Goal: Book appointment/travel/reservation

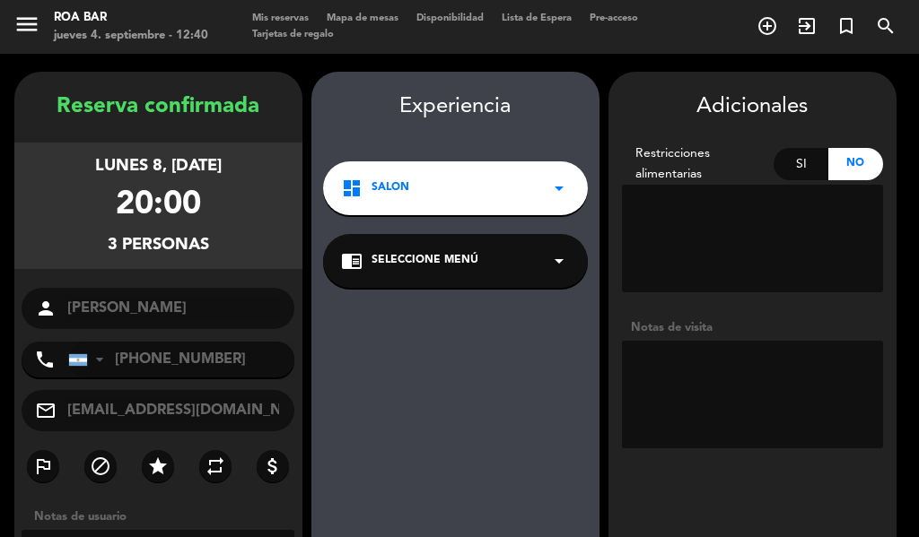
scroll to position [180, 0]
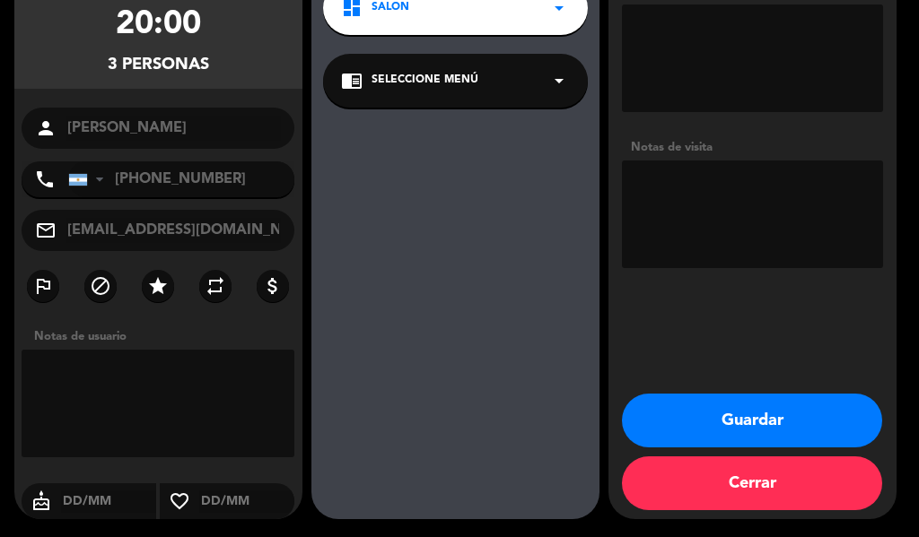
drag, startPoint x: 708, startPoint y: 414, endPoint x: 737, endPoint y: 443, distance: 41.2
click at [705, 415] on button "Guardar" at bounding box center [752, 421] width 260 height 54
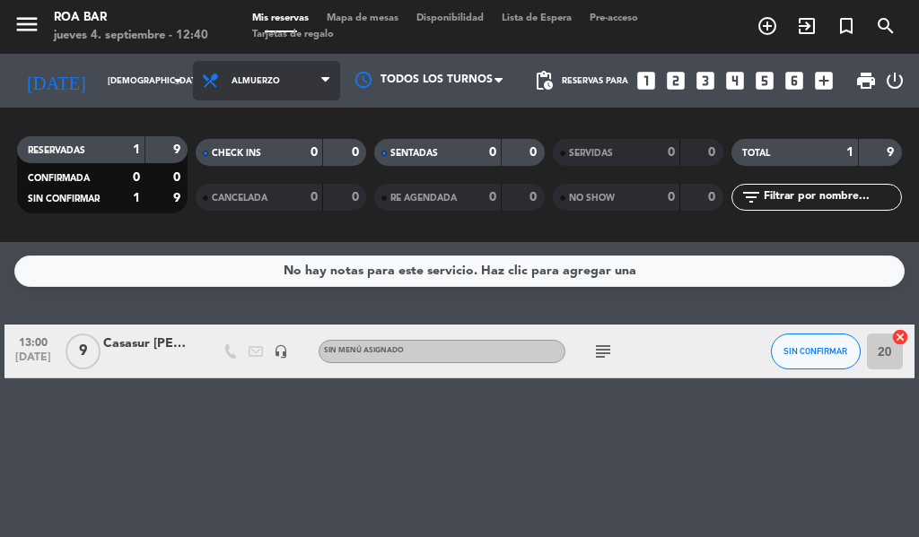
click at [240, 80] on span "Almuerzo" at bounding box center [256, 81] width 48 height 10
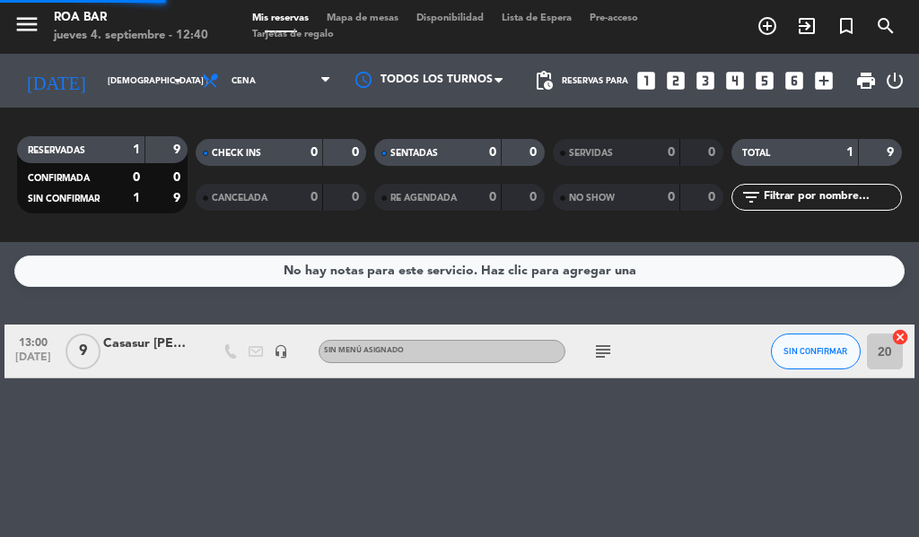
click at [222, 235] on div "menu ROA BAR jueves 4. septiembre - 12:40 Mis reservas Mapa de mesas Disponibil…" at bounding box center [459, 121] width 919 height 242
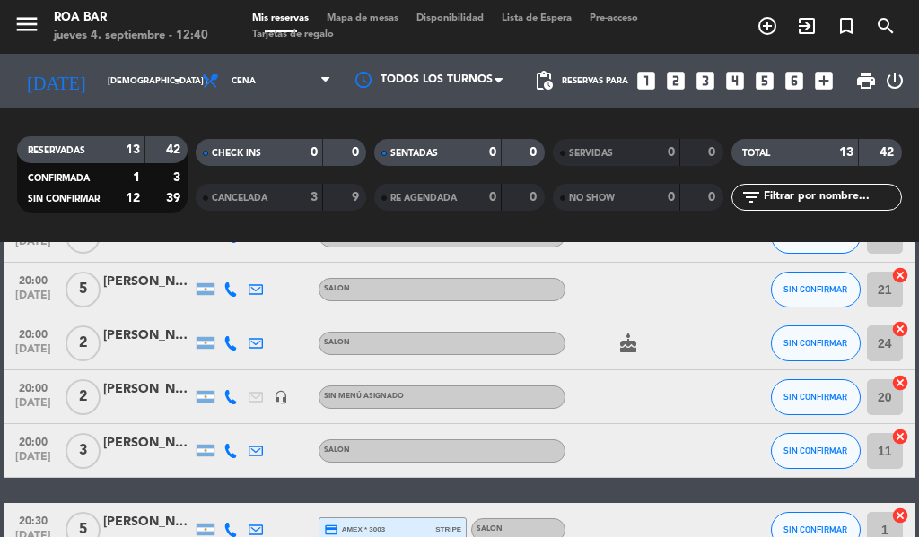
scroll to position [90, 0]
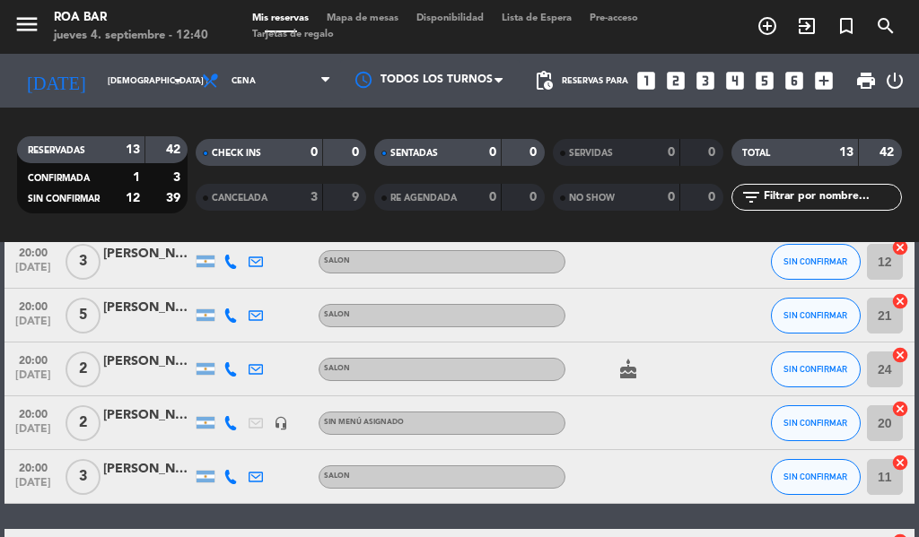
click at [149, 431] on div at bounding box center [148, 433] width 90 height 14
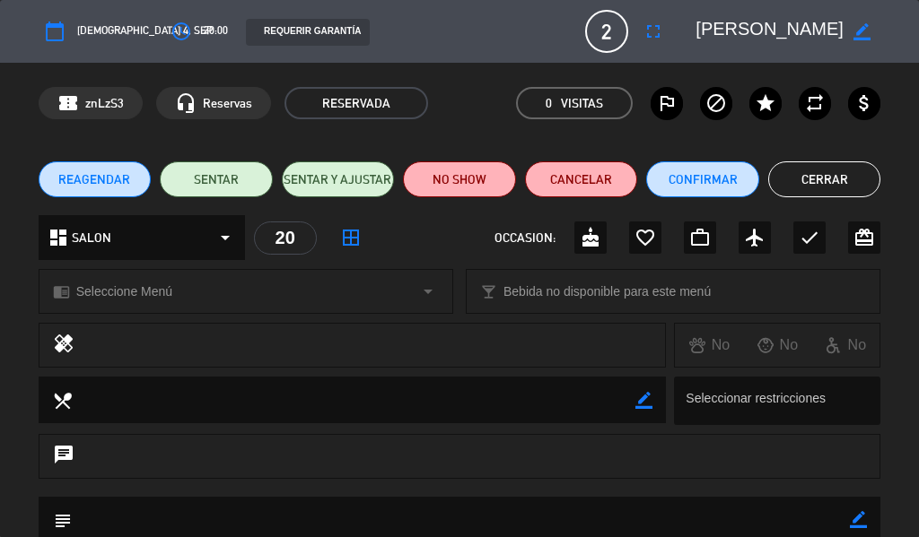
click at [69, 44] on button "calendar_today" at bounding box center [55, 31] width 32 height 32
click at [39, 23] on button "calendar_today" at bounding box center [55, 31] width 32 height 32
click at [52, 29] on icon "calendar_today" at bounding box center [55, 32] width 22 height 22
click at [54, 41] on icon "calendar_today" at bounding box center [55, 32] width 22 height 22
click at [855, 28] on icon "border_color" at bounding box center [861, 31] width 17 height 17
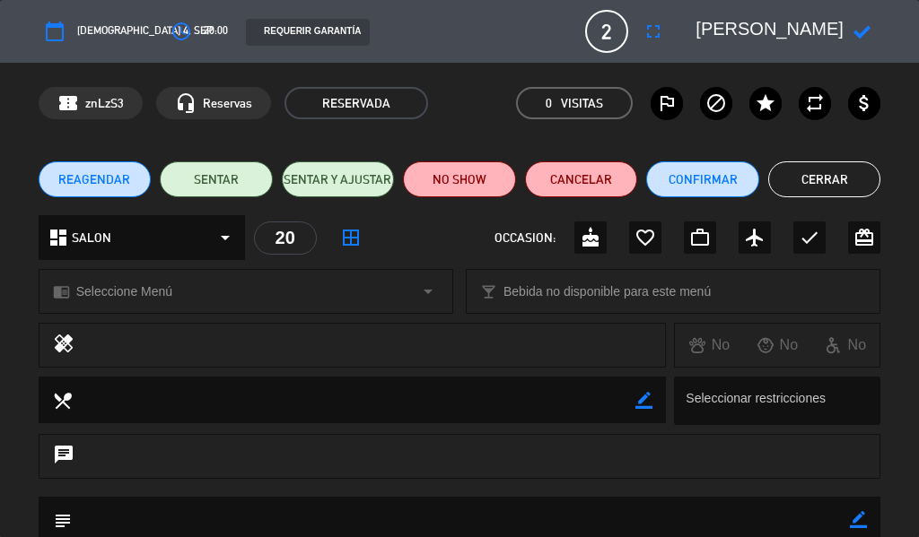
scroll to position [0, 4]
drag, startPoint x: 48, startPoint y: 16, endPoint x: 52, endPoint y: 30, distance: 14.2
click at [48, 17] on button "calendar_today" at bounding box center [55, 31] width 32 height 32
click at [57, 29] on icon "calendar_today" at bounding box center [55, 32] width 22 height 22
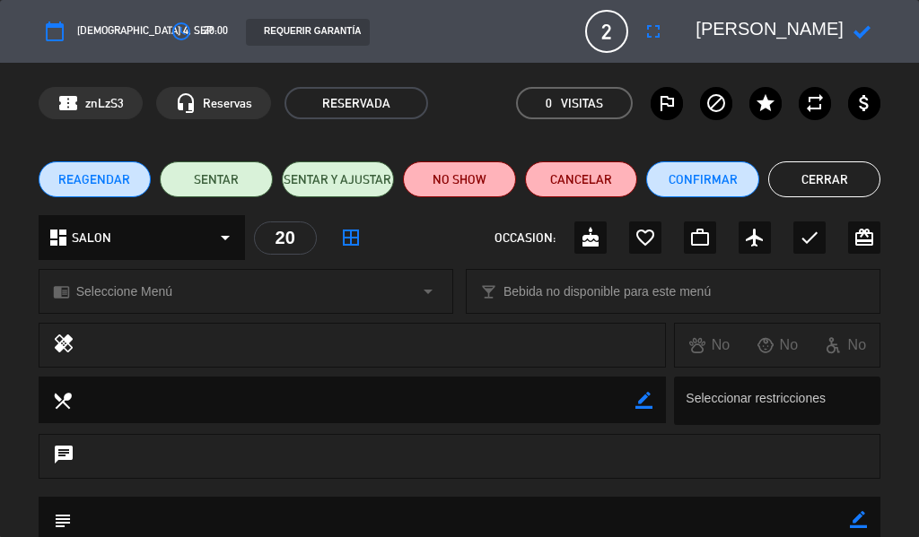
click at [57, 29] on icon "calendar_today" at bounding box center [55, 32] width 22 height 22
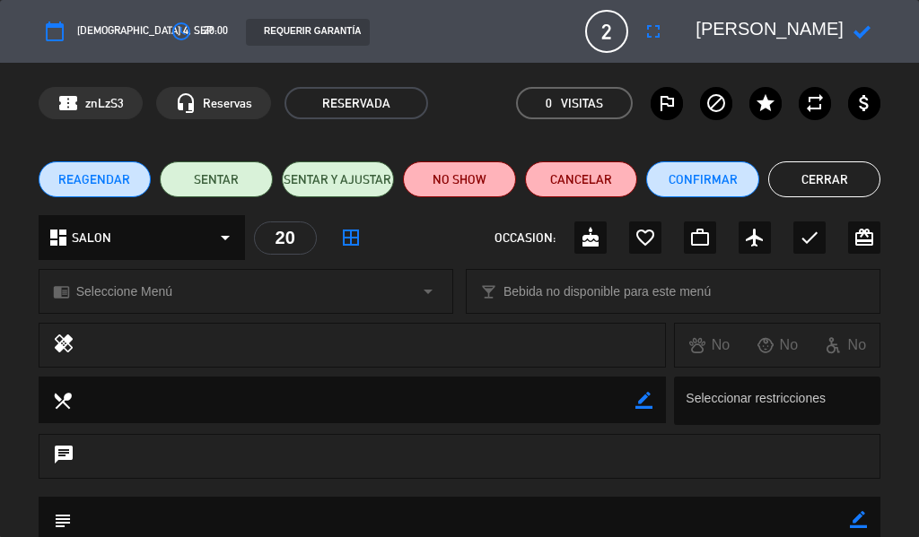
click at [70, 182] on span "REAGENDAR" at bounding box center [94, 179] width 72 height 19
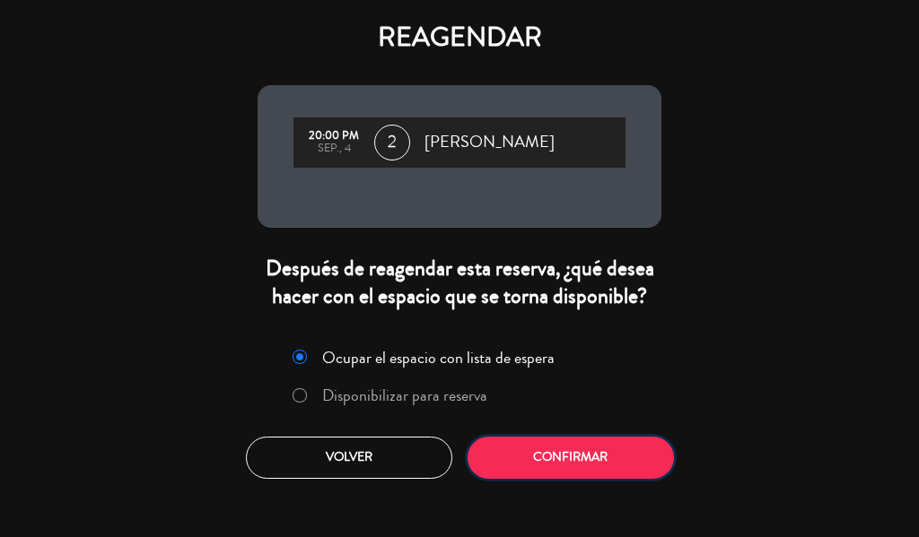
click at [592, 457] on button "Confirmar" at bounding box center [570, 458] width 206 height 42
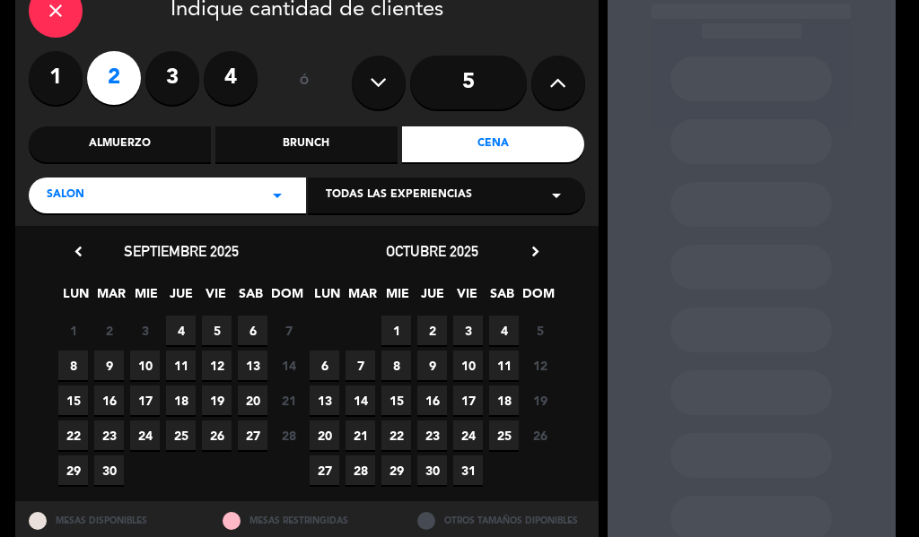
scroll to position [160, 0]
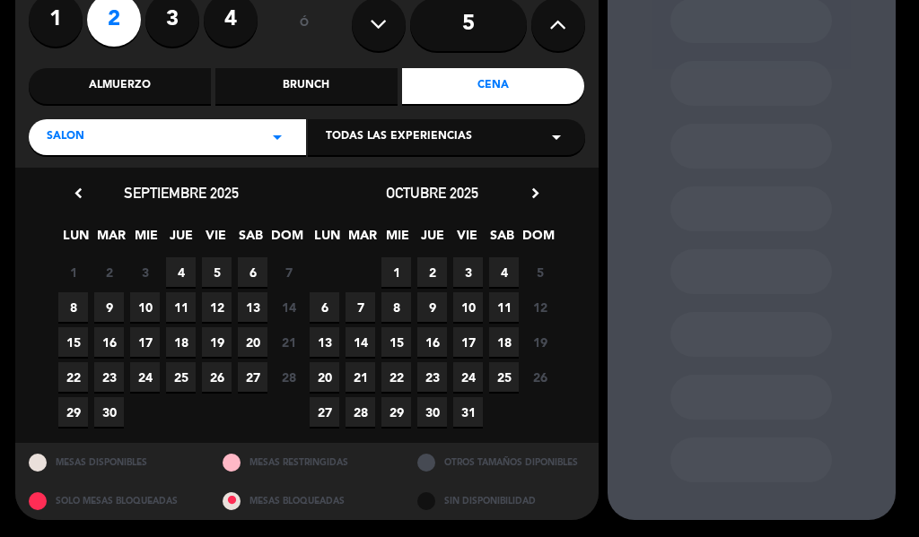
click at [178, 304] on span "11" at bounding box center [181, 308] width 30 height 30
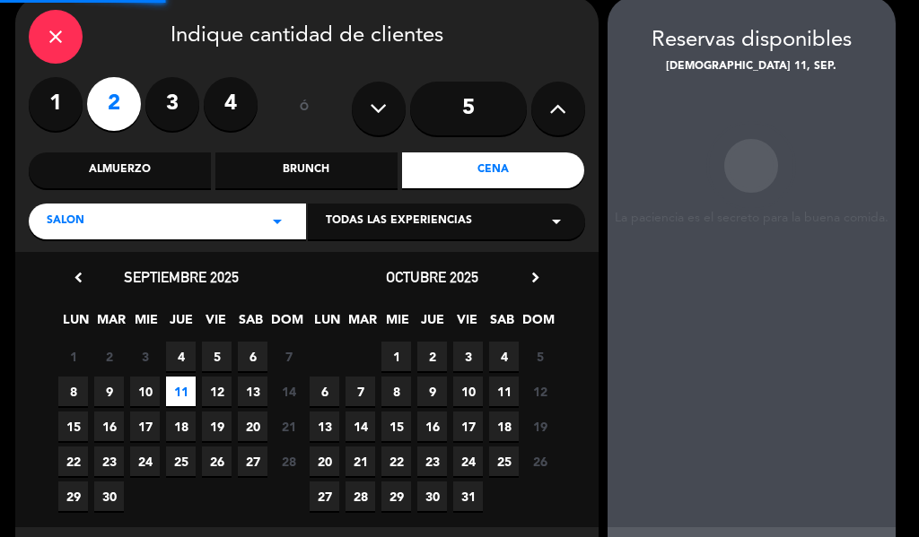
scroll to position [72, 0]
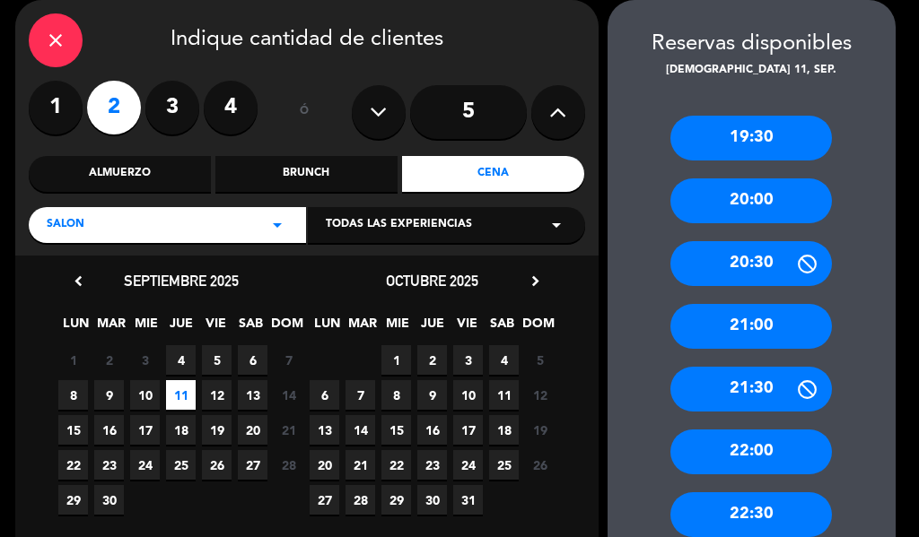
click at [759, 208] on div "20:00" at bounding box center [751, 201] width 162 height 45
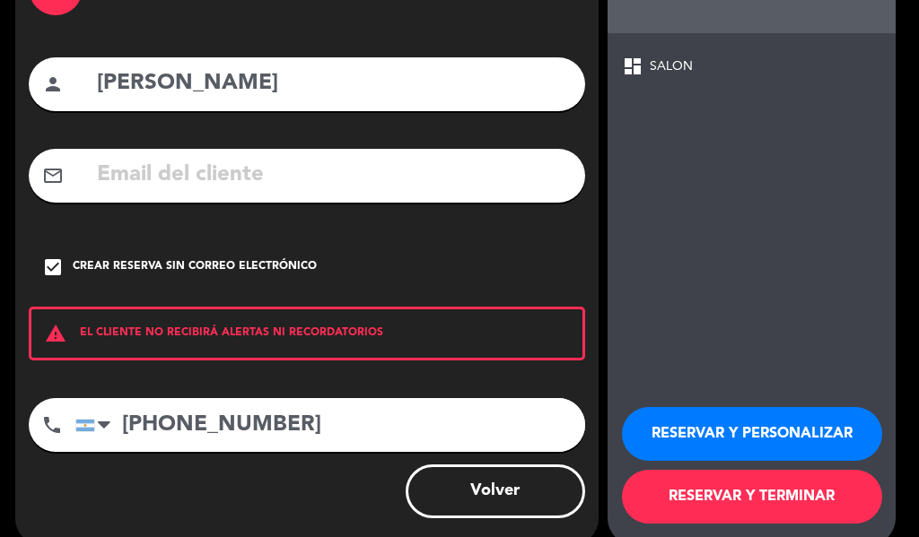
scroll to position [154, 0]
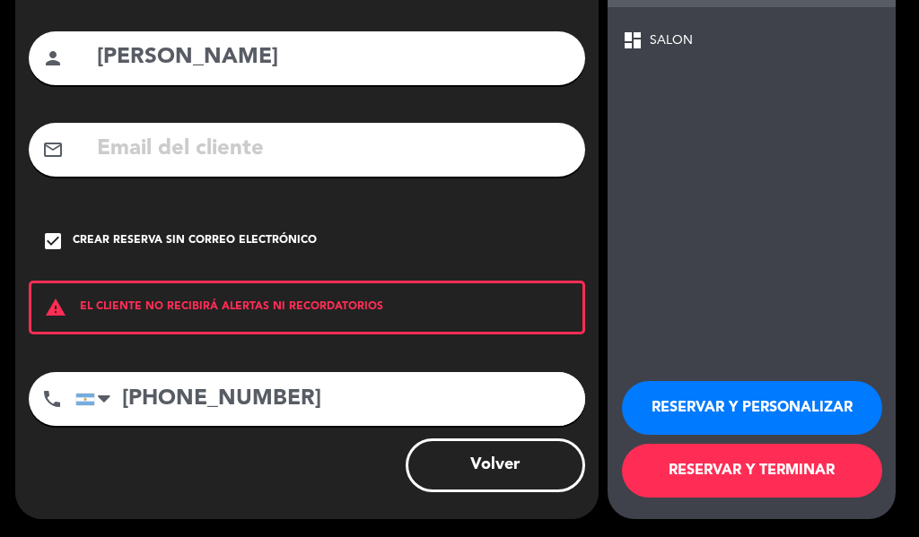
click at [773, 395] on button "RESERVAR Y PERSONALIZAR" at bounding box center [752, 408] width 260 height 54
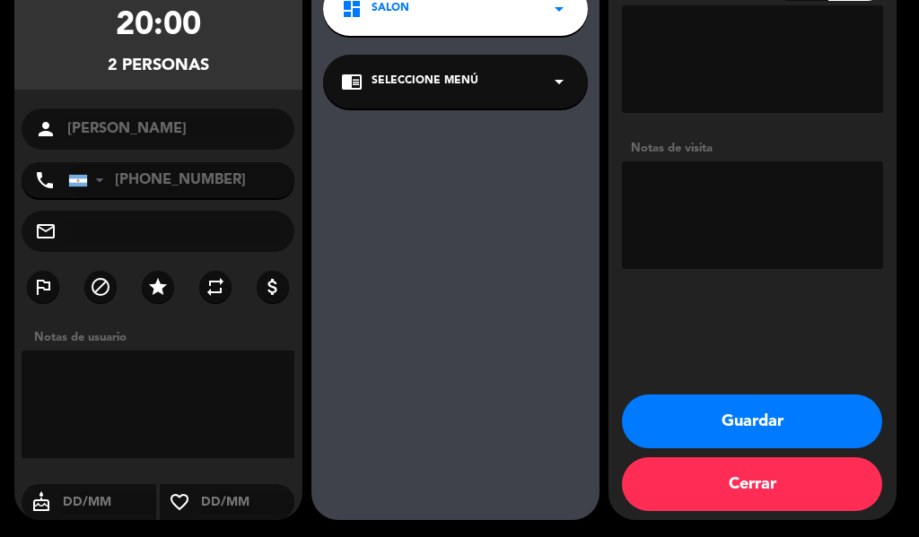
scroll to position [180, 0]
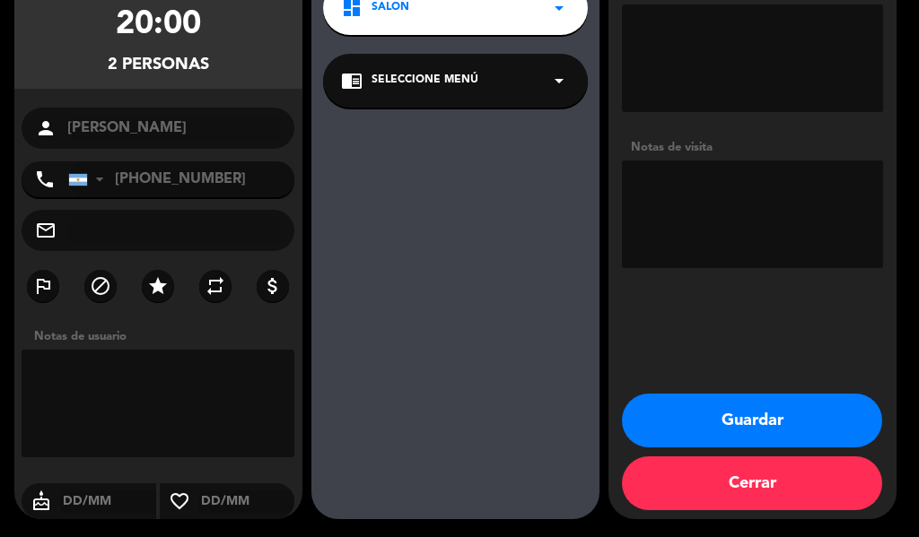
click at [730, 426] on button "Guardar" at bounding box center [752, 421] width 260 height 54
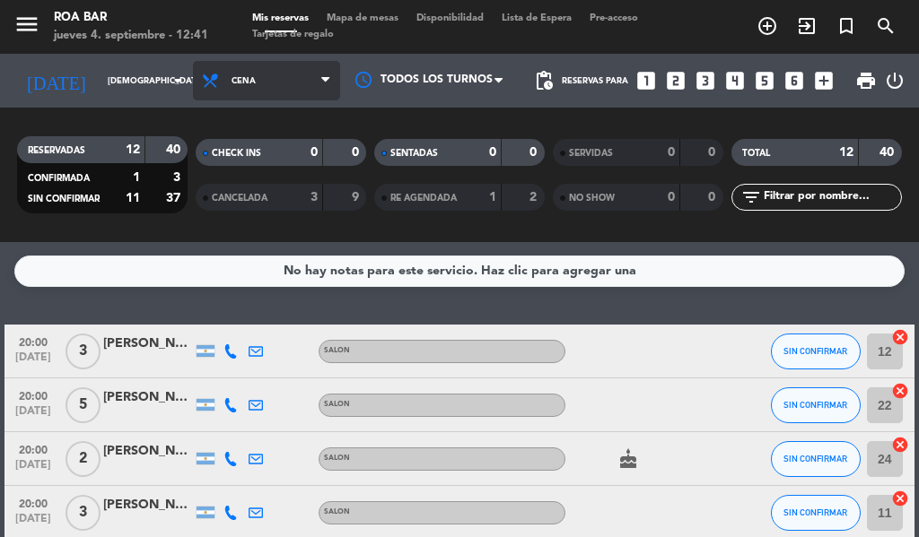
click at [249, 69] on span "Cena" at bounding box center [266, 80] width 147 height 39
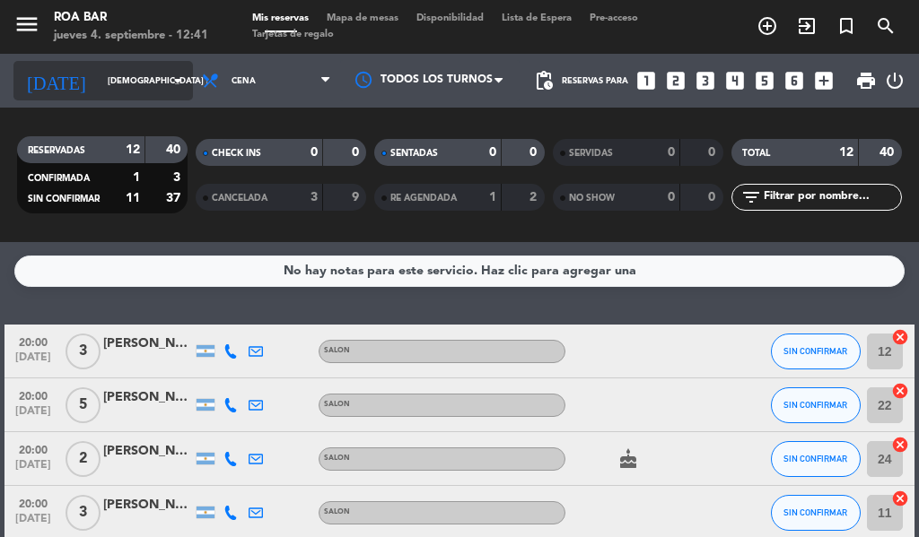
click at [99, 70] on input "[DEMOGRAPHIC_DATA] [DATE]" at bounding box center [158, 81] width 118 height 28
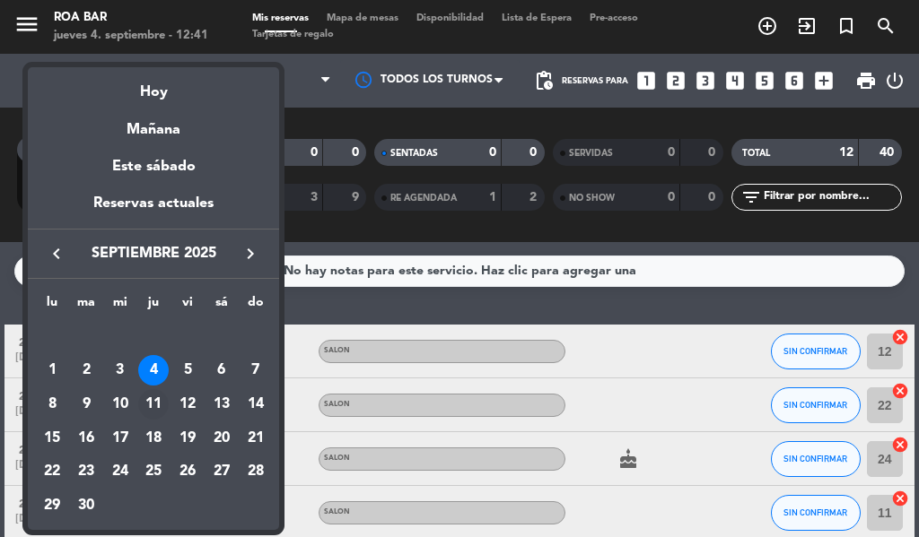
click at [157, 404] on div "11" at bounding box center [153, 404] width 31 height 31
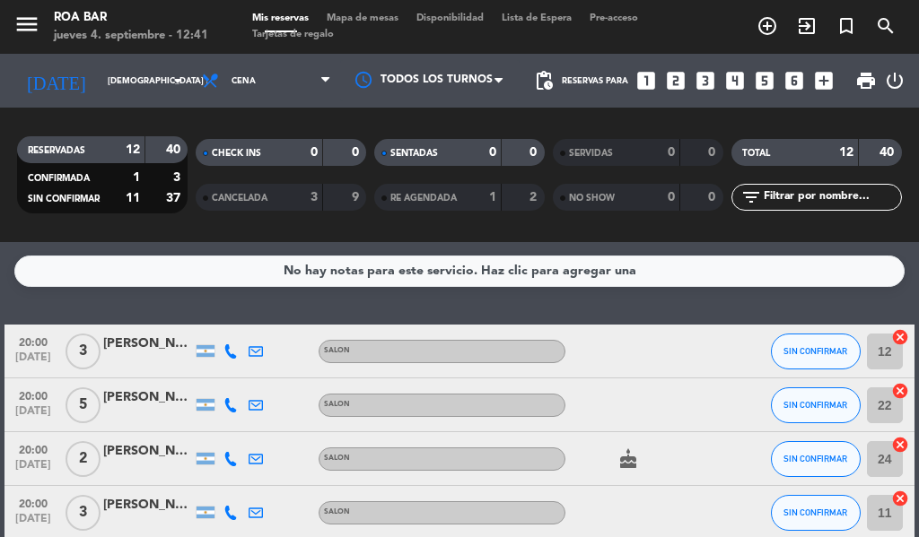
type input "[DEMOGRAPHIC_DATA] [DATE]"
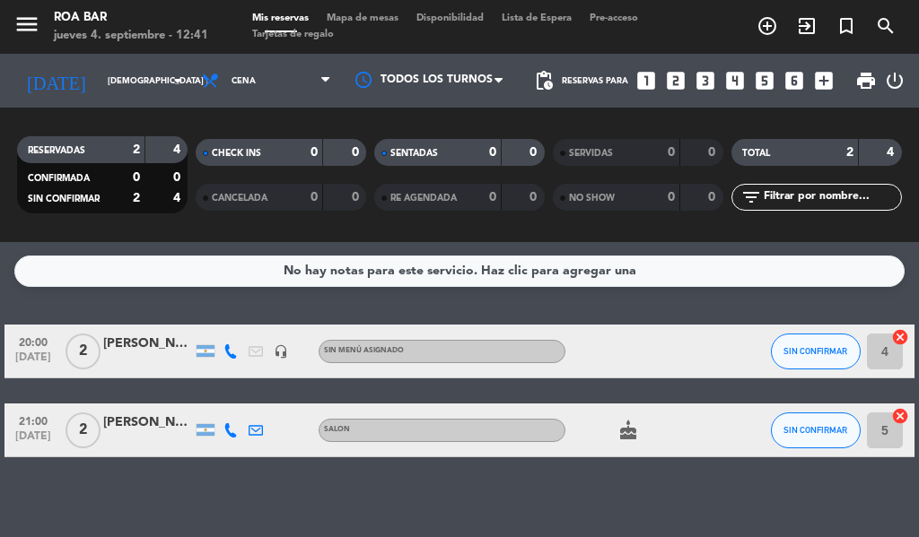
click at [90, 354] on span "2" at bounding box center [83, 352] width 35 height 36
click at [161, 345] on div "[PERSON_NAME]" at bounding box center [148, 344] width 90 height 21
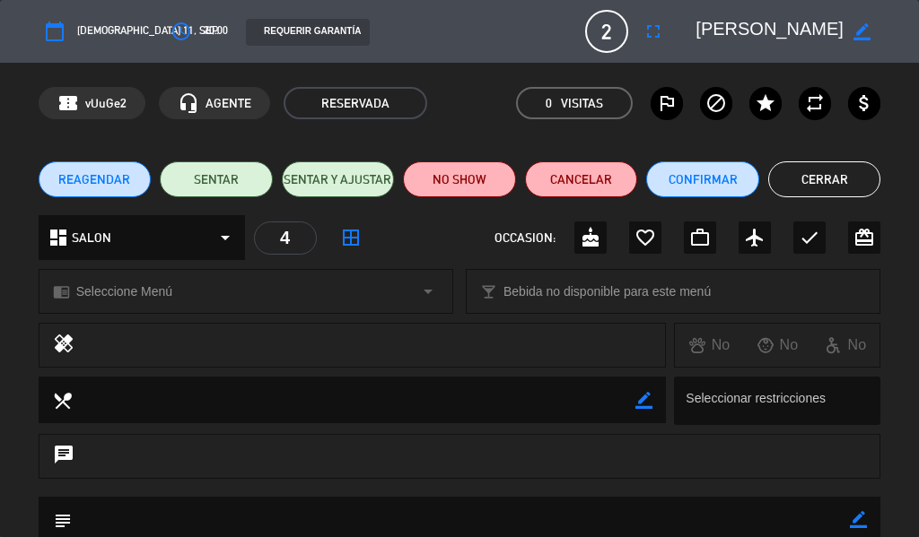
click at [603, 28] on span "2" at bounding box center [606, 31] width 43 height 43
click at [98, 177] on span "REAGENDAR" at bounding box center [94, 179] width 72 height 19
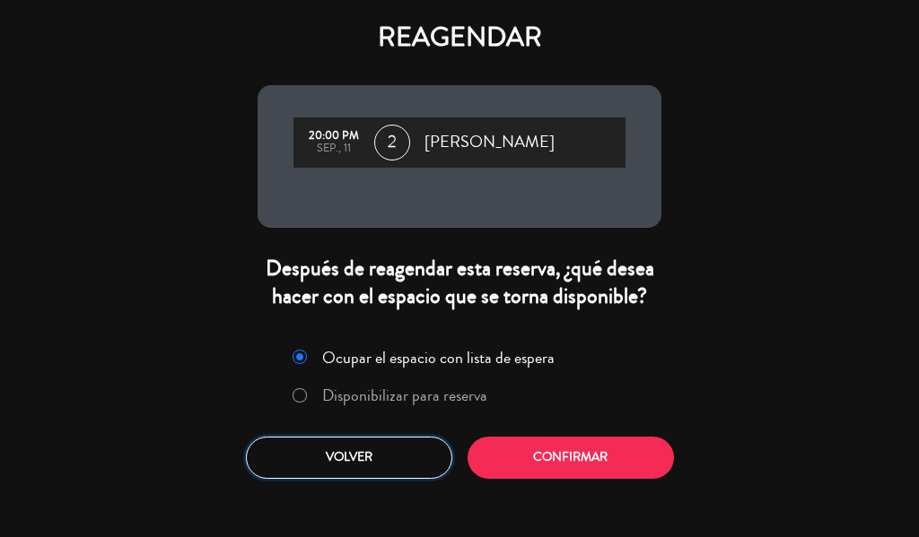
click at [369, 460] on button "Volver" at bounding box center [349, 458] width 206 height 42
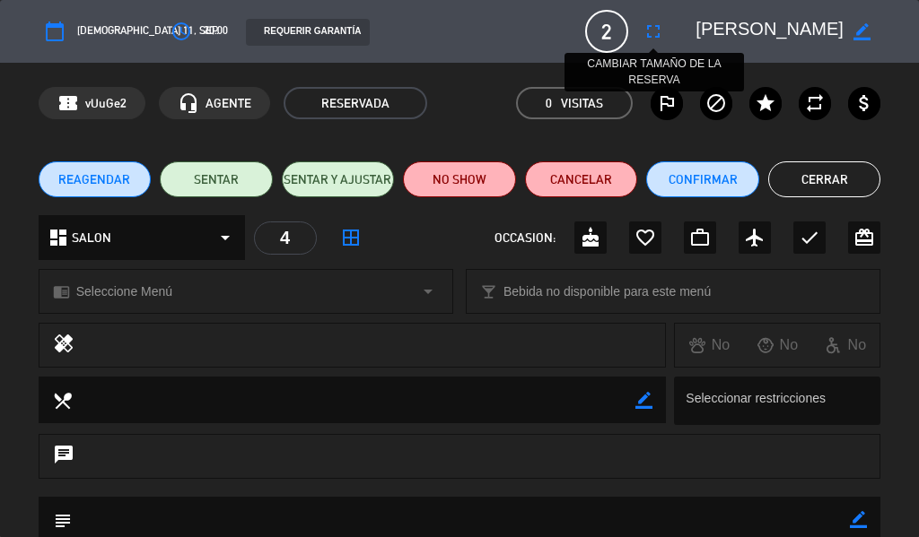
click at [646, 28] on icon "fullscreen" at bounding box center [653, 32] width 22 height 22
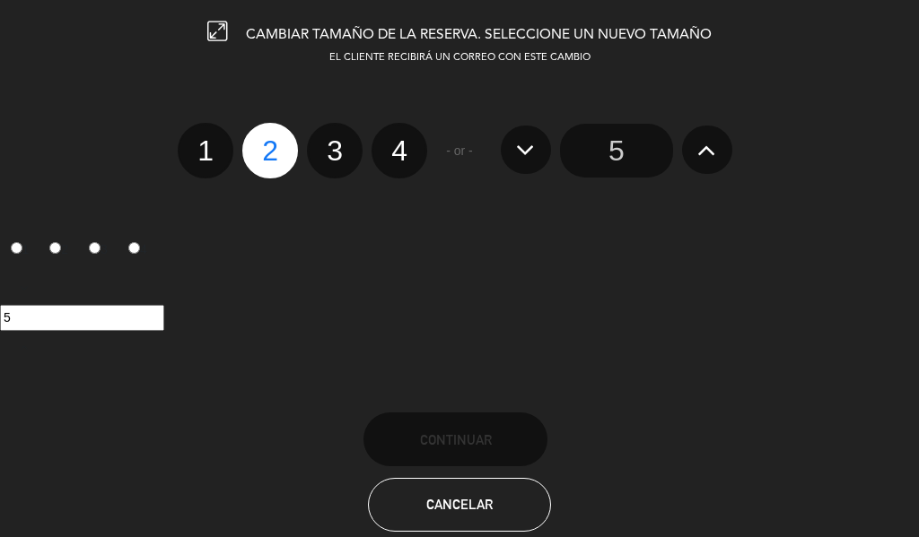
click at [335, 144] on label "3" at bounding box center [335, 151] width 56 height 56
click at [335, 141] on input "3" at bounding box center [333, 135] width 12 height 12
radio input "true"
radio input "false"
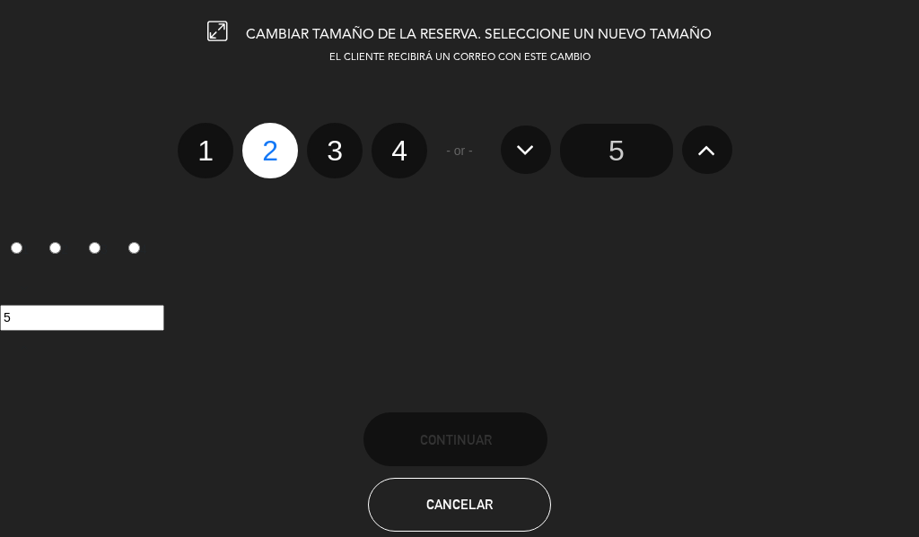
radio input "false"
radio input "true"
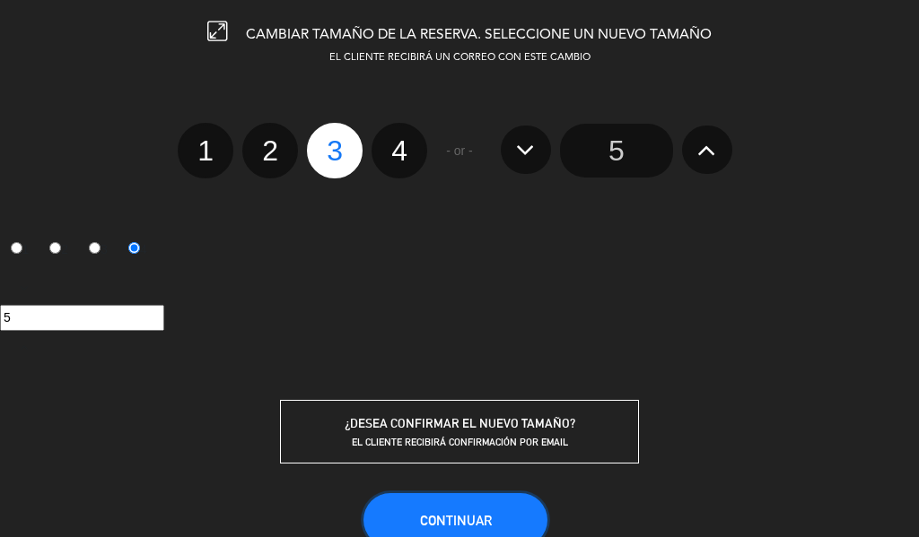
click at [479, 506] on button "Continuar" at bounding box center [455, 521] width 184 height 54
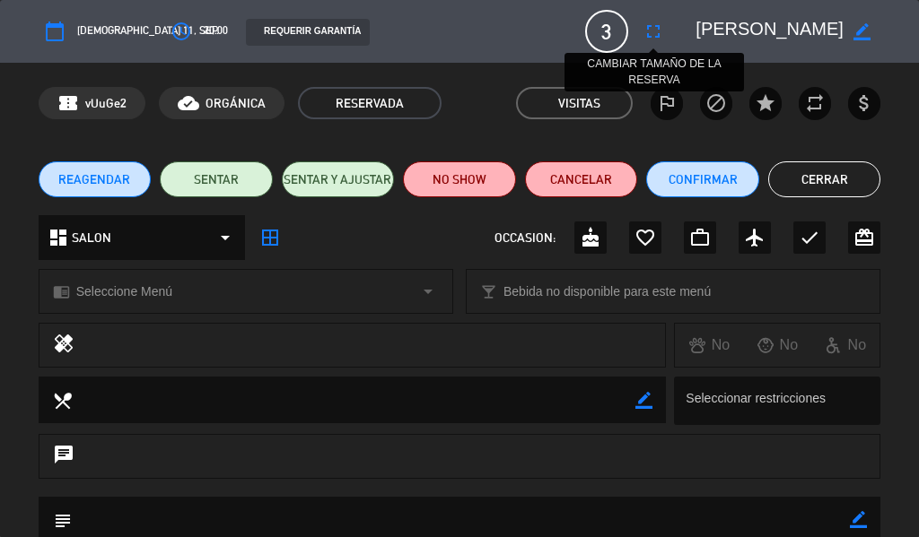
click at [656, 27] on icon "fullscreen" at bounding box center [653, 32] width 22 height 22
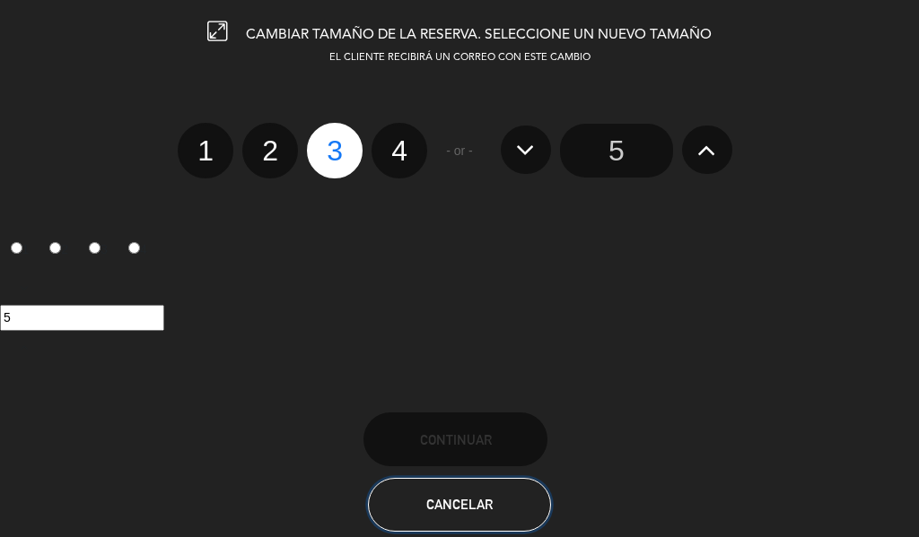
click at [421, 494] on button "Cancelar" at bounding box center [460, 505] width 184 height 54
